Goal: Transaction & Acquisition: Obtain resource

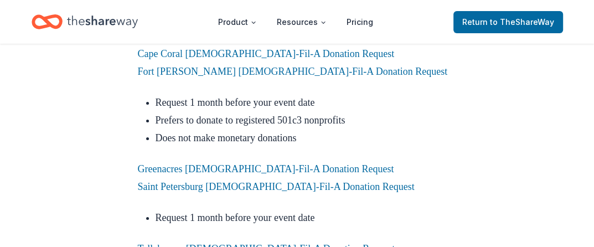
scroll to position [2714, 0]
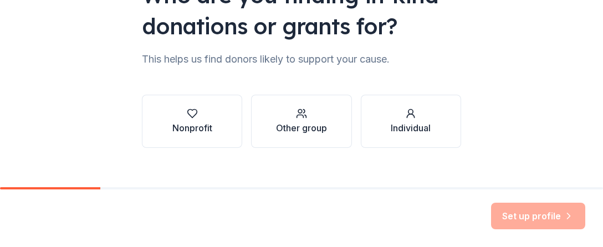
scroll to position [148, 0]
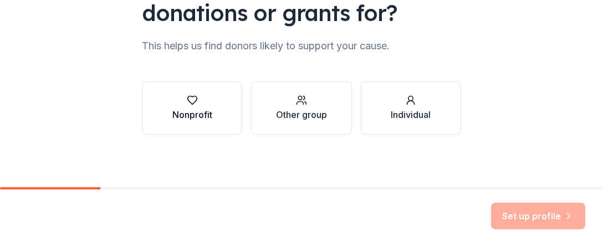
click at [196, 112] on div "Nonprofit" at bounding box center [192, 114] width 40 height 13
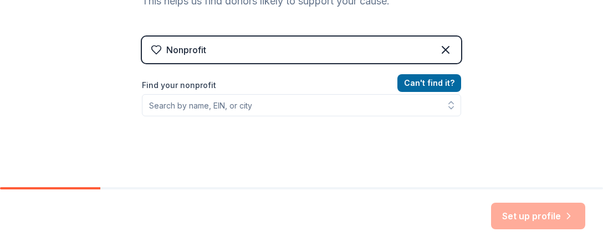
scroll to position [204, 0]
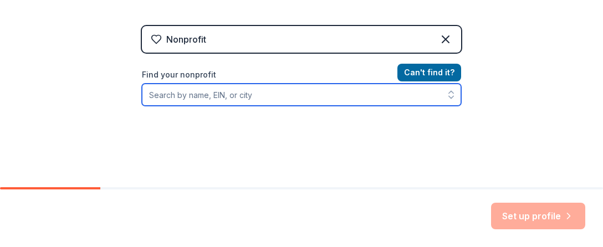
click at [217, 98] on input "Find your nonprofit" at bounding box center [301, 95] width 319 height 22
type input "children's home society of florida"
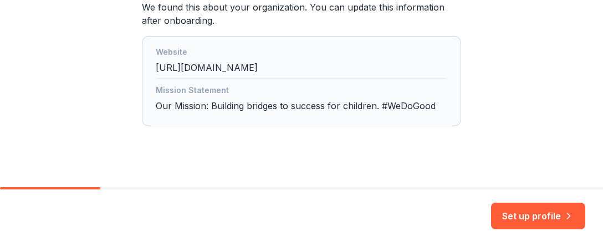
scroll to position [336, 0]
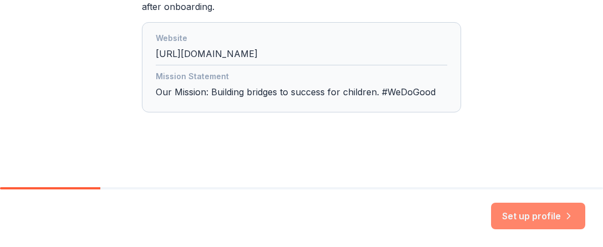
click at [536, 222] on button "Set up profile" at bounding box center [538, 216] width 94 height 27
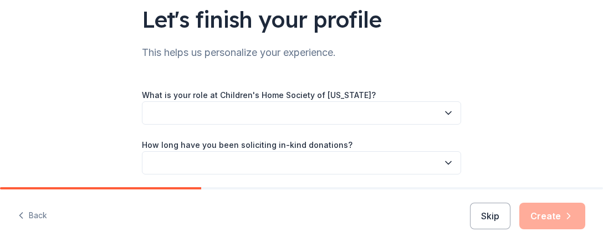
scroll to position [111, 0]
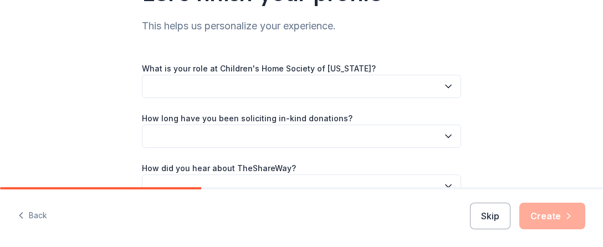
click at [320, 84] on button "button" at bounding box center [301, 86] width 319 height 23
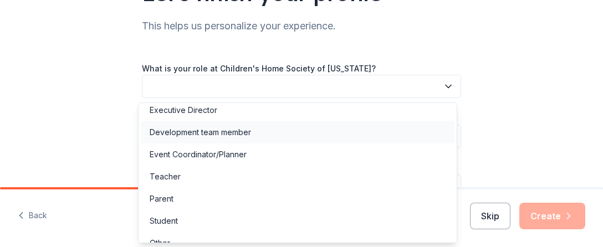
scroll to position [42, 0]
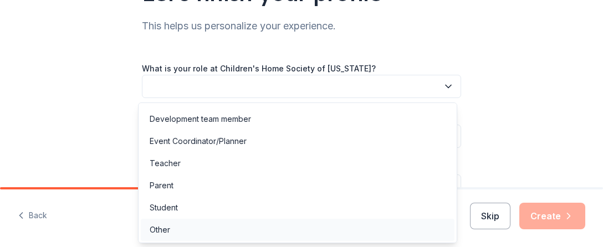
click at [281, 228] on div "Other" at bounding box center [298, 230] width 314 height 22
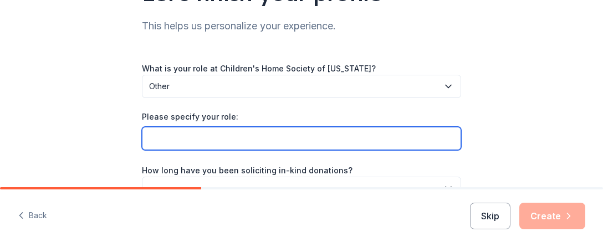
click at [294, 138] on input "Please specify your role:" at bounding box center [301, 138] width 319 height 23
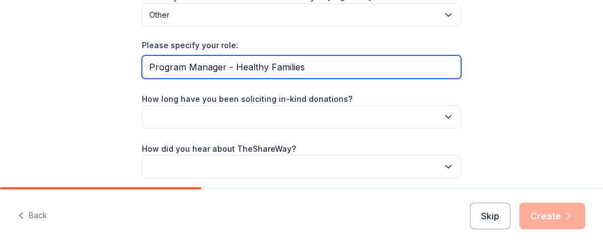
scroll to position [222, 0]
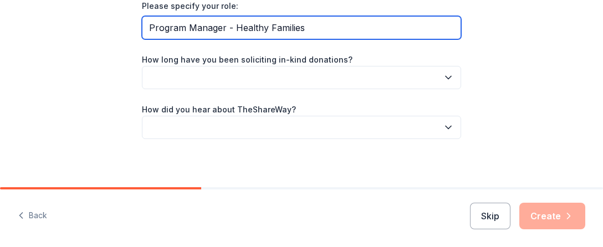
type input "Program Manager - Healthy Families"
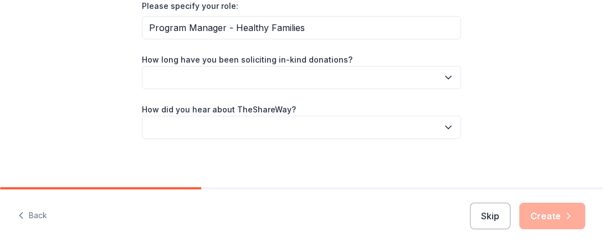
click at [305, 74] on button "button" at bounding box center [301, 77] width 319 height 23
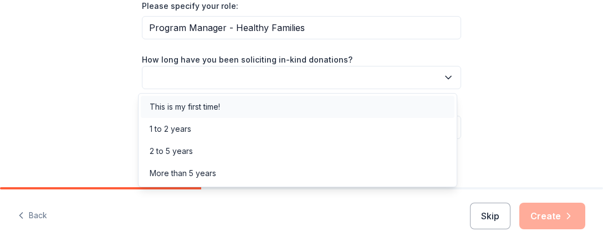
click at [306, 102] on div "This is my first time!" at bounding box center [298, 107] width 314 height 22
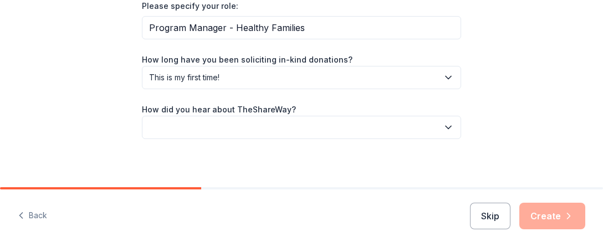
click at [306, 126] on button "button" at bounding box center [301, 127] width 319 height 23
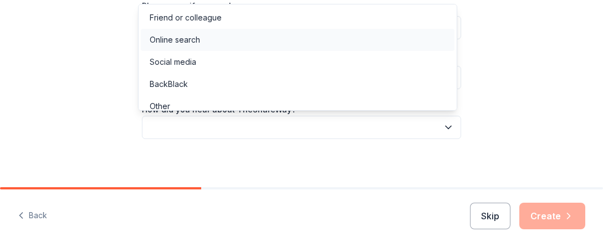
click at [290, 43] on div "Online search" at bounding box center [298, 40] width 314 height 22
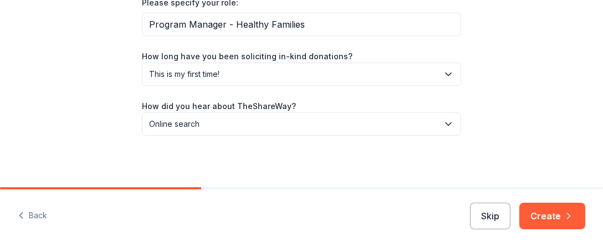
scroll to position [226, 0]
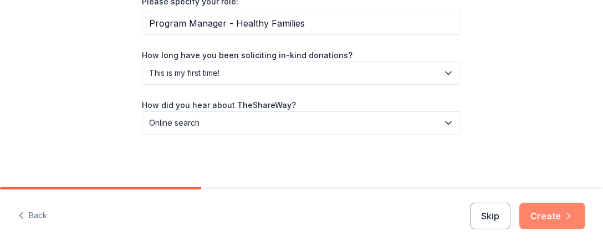
click at [565, 217] on icon "button" at bounding box center [568, 216] width 11 height 11
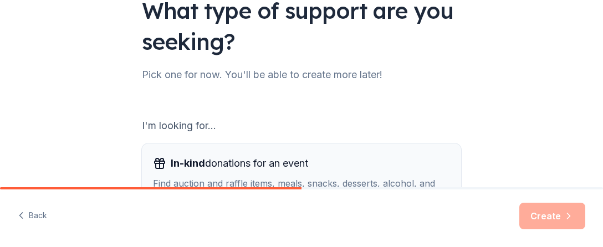
scroll to position [148, 0]
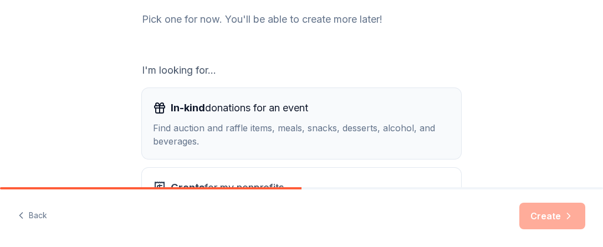
click at [325, 129] on div "Find auction and raffle items, meals, snacks, desserts, alcohol, and beverages." at bounding box center [301, 134] width 297 height 27
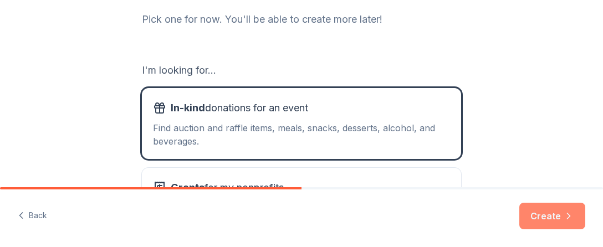
click at [550, 213] on button "Create" at bounding box center [552, 216] width 66 height 27
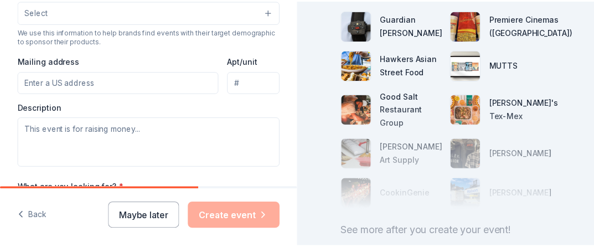
scroll to position [383, 0]
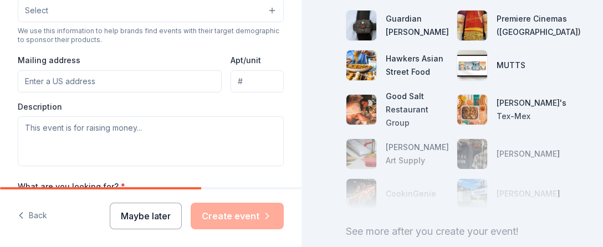
click at [151, 219] on button "Maybe later" at bounding box center [146, 216] width 72 height 27
click at [141, 210] on button "Maybe later" at bounding box center [146, 216] width 72 height 27
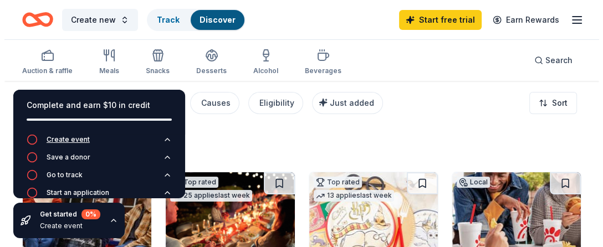
scroll to position [33, 0]
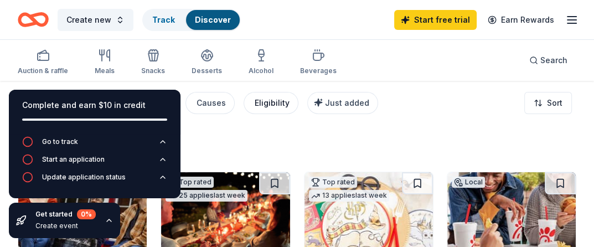
click at [264, 103] on div "Eligibility" at bounding box center [272, 102] width 35 height 13
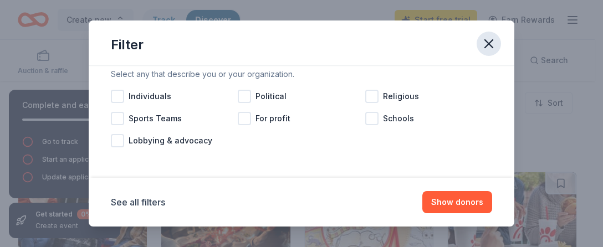
click at [488, 44] on icon "button" at bounding box center [489, 44] width 8 height 8
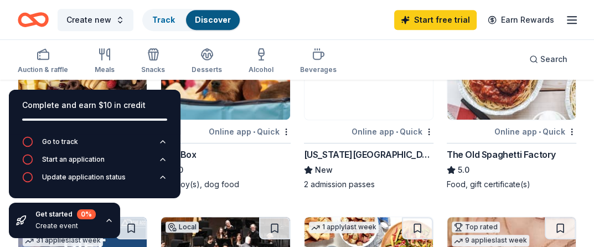
scroll to position [332, 0]
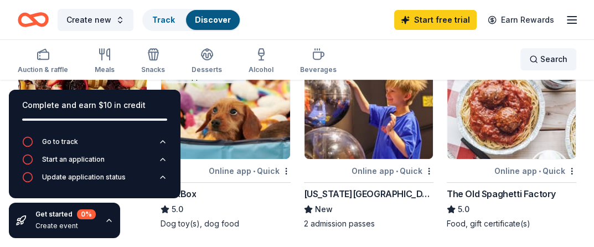
click at [546, 53] on span "Search" at bounding box center [554, 59] width 27 height 13
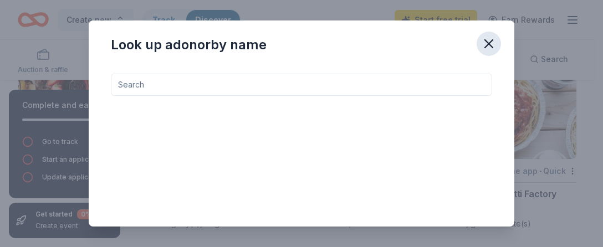
click at [494, 47] on icon "button" at bounding box center [489, 44] width 16 height 16
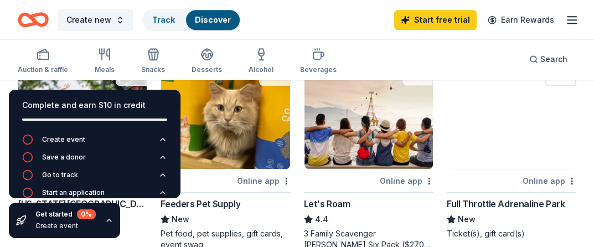
scroll to position [720, 0]
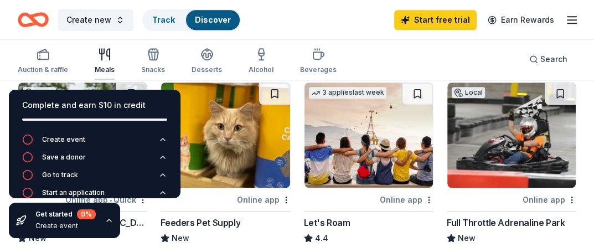
click at [98, 56] on icon "button" at bounding box center [104, 54] width 13 height 13
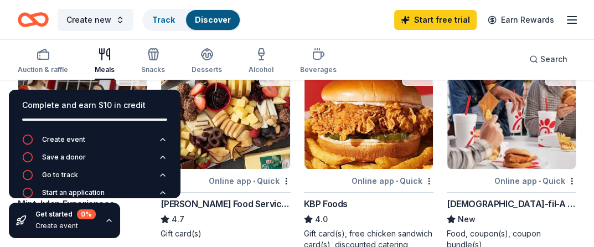
scroll to position [111, 0]
